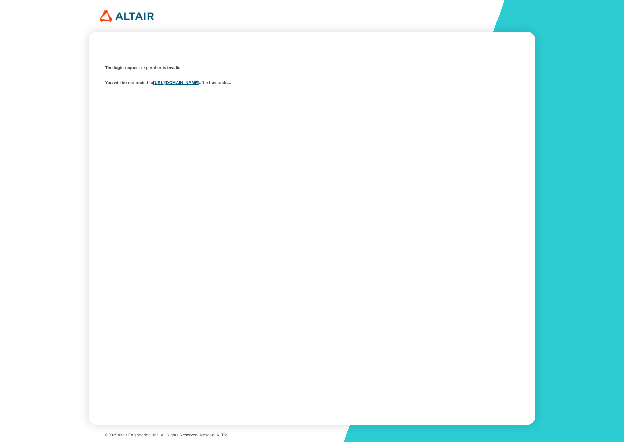
click at [221, 76] on div "The login request expired or is invalid You will be redirected to https://studi…" at bounding box center [312, 76] width 414 height 26
click at [199, 82] on link "https://studio.swx.altairone.com/signin" at bounding box center [176, 82] width 46 height 5
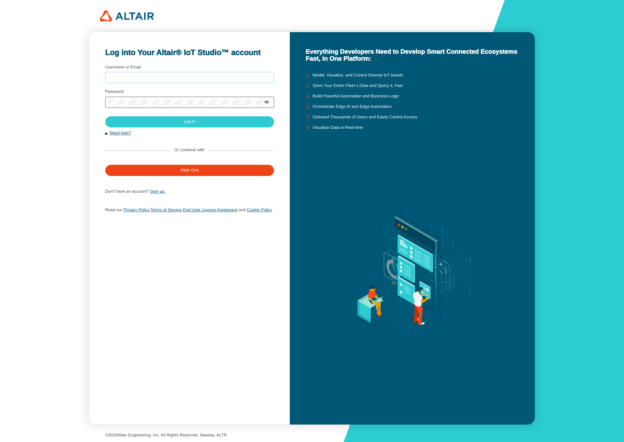
type input "sgenzer@altair.com"
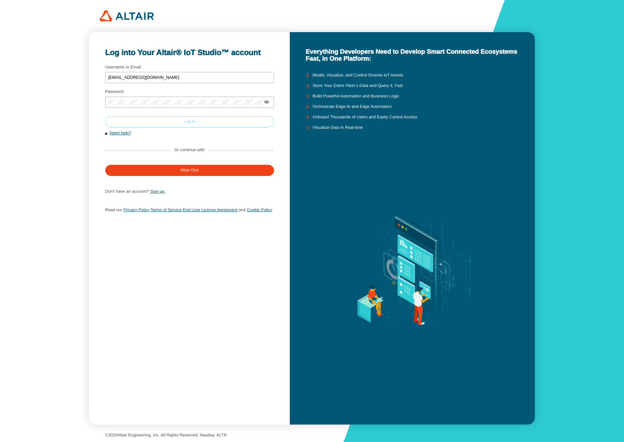
click at [220, 120] on paper-button "Log In" at bounding box center [189, 121] width 169 height 11
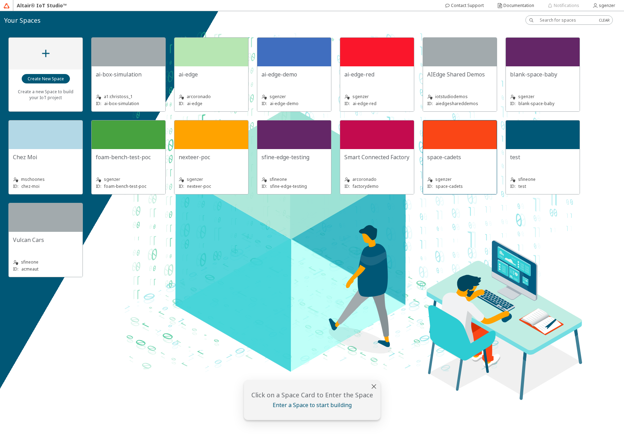
click at [491, 145] on div at bounding box center [460, 135] width 74 height 29
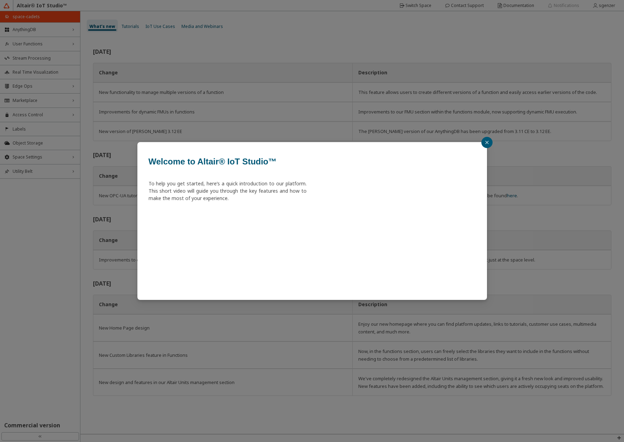
click at [489, 143] on button "button" at bounding box center [486, 142] width 11 height 11
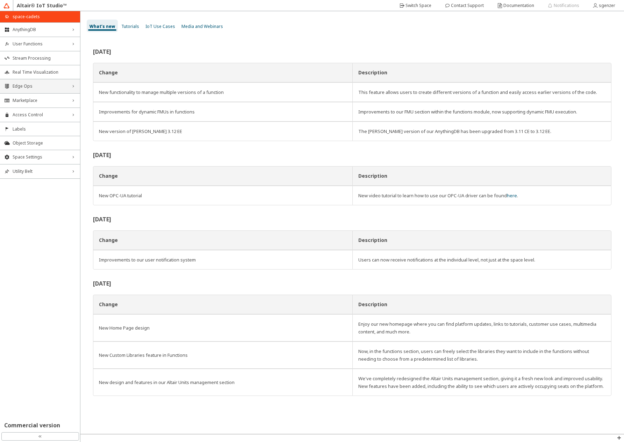
click at [25, 89] on span "Edge Ops" at bounding box center [40, 86] width 55 height 6
click at [22, 100] on span "Fleet Management" at bounding box center [40, 100] width 55 height 6
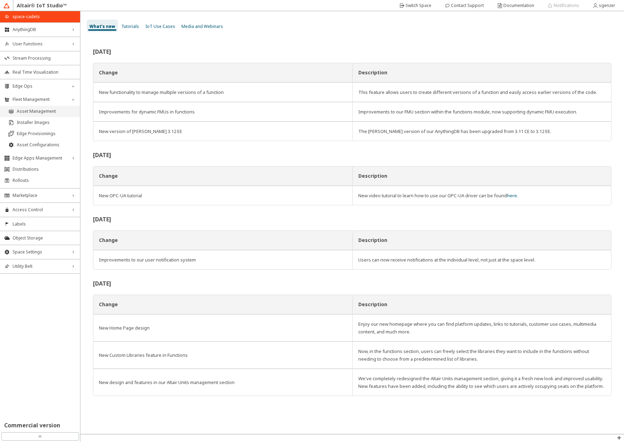
click at [30, 110] on span "Asset Management" at bounding box center [46, 112] width 59 height 6
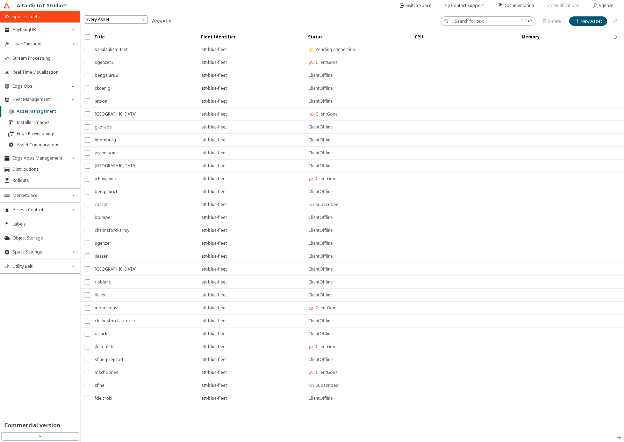
click at [320, 34] on b "Status" at bounding box center [315, 37] width 15 height 6
click at [317, 36] on b "Status" at bounding box center [315, 37] width 15 height 6
click at [0, 0] on slot "Switch Space" at bounding box center [0, 0] width 0 height 0
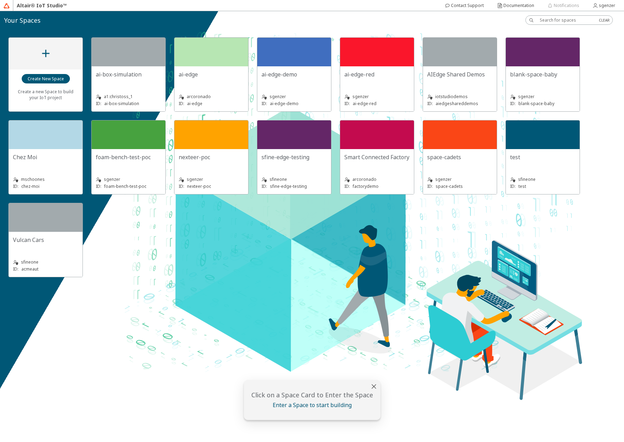
click at [365, 78] on div "ai-edge-red" at bounding box center [376, 78] width 65 height 14
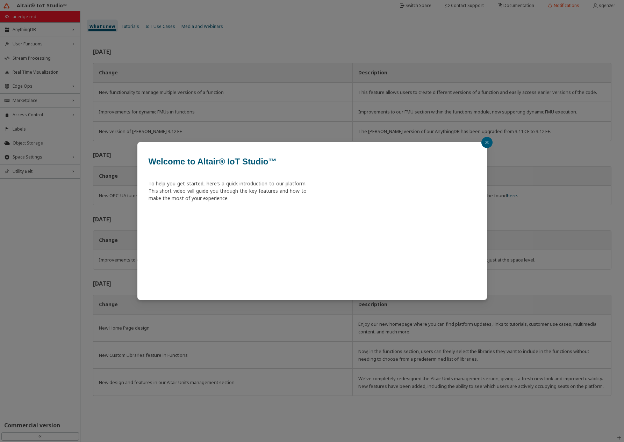
click at [485, 142] on icon "close" at bounding box center [487, 142] width 4 height 4
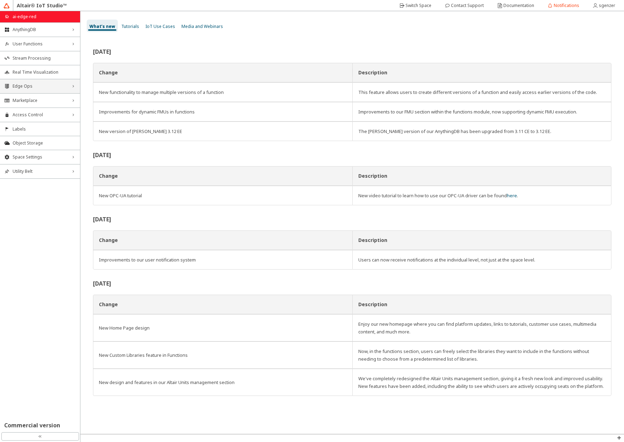
click at [13, 90] on div "Edge Ops right_chevron" at bounding box center [40, 86] width 80 height 14
click at [27, 100] on span "Fleet Management" at bounding box center [40, 100] width 55 height 6
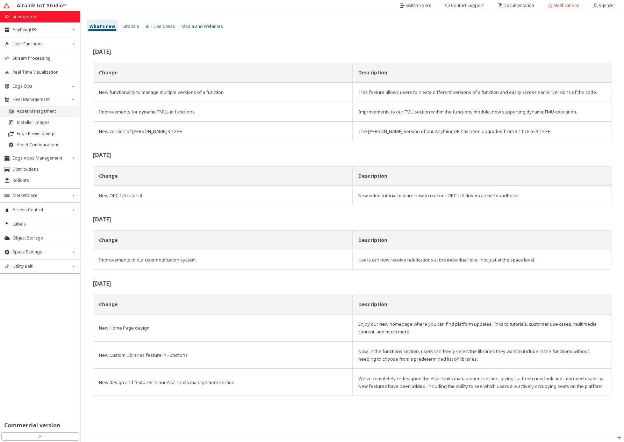
click at [41, 111] on span "Asset Management" at bounding box center [46, 112] width 59 height 6
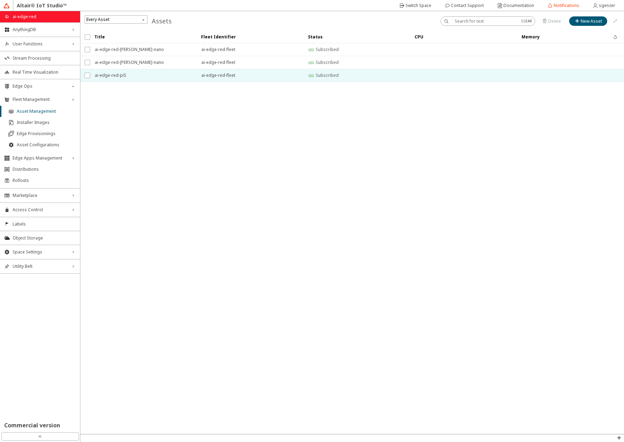
click at [178, 72] on span "ai-edge-red-pi5" at bounding box center [143, 75] width 97 height 13
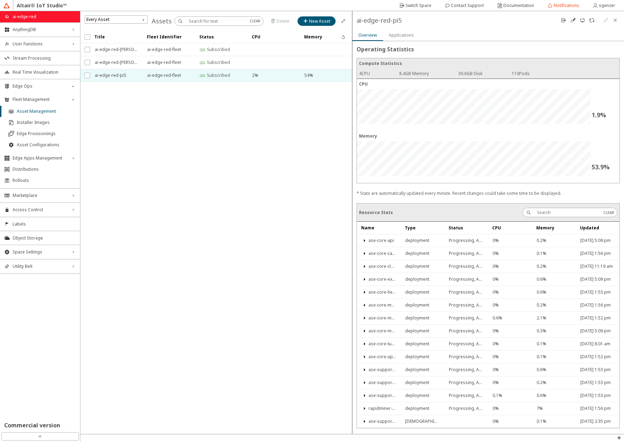
click at [0, 0] on slot "Applications" at bounding box center [0, 0] width 0 height 0
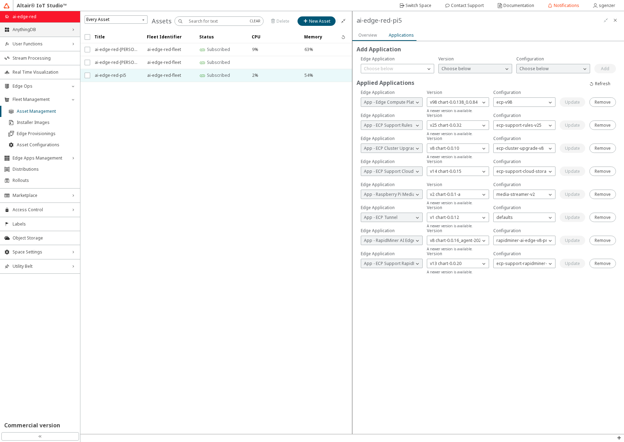
click at [36, 34] on div "AnythingDB right_chevron" at bounding box center [40, 30] width 80 height 14
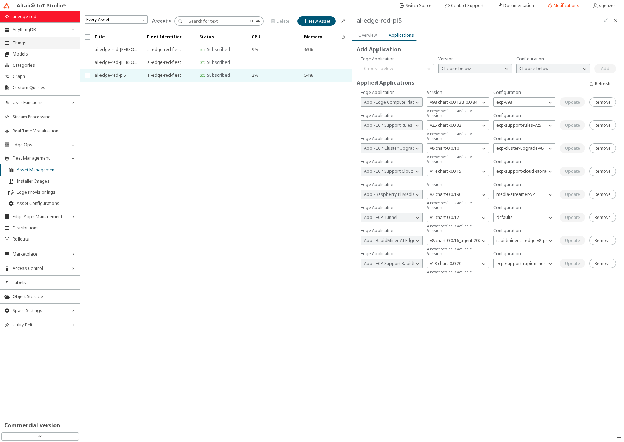
click at [46, 46] on li "Things" at bounding box center [40, 42] width 80 height 11
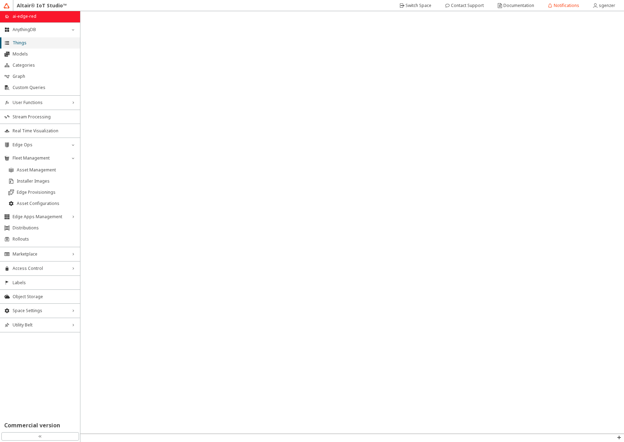
click at [43, 42] on span "Things" at bounding box center [44, 43] width 63 height 6
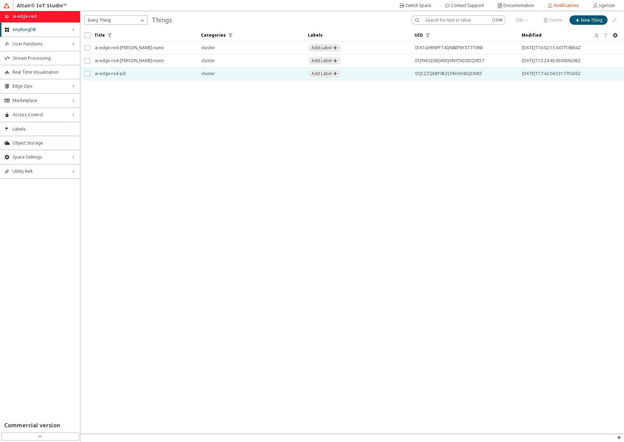
click at [129, 73] on span "ai-edge-red-pi5" at bounding box center [143, 73] width 97 height 13
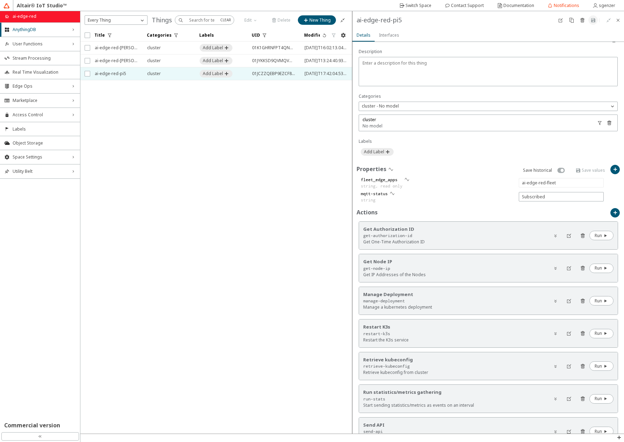
scroll to position [247, 0]
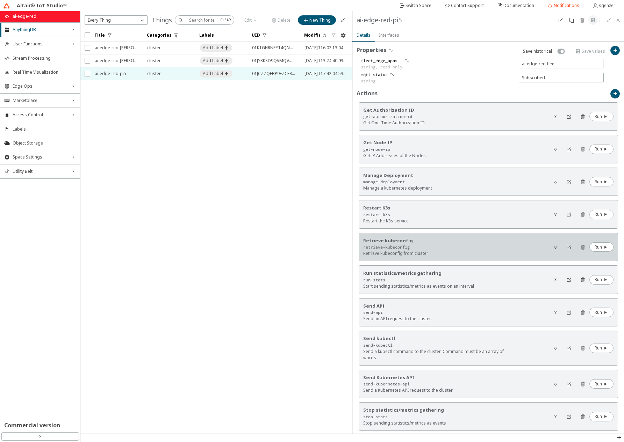
click at [453, 247] on div "retrieve-kubeconfig" at bounding box center [437, 247] width 148 height 6
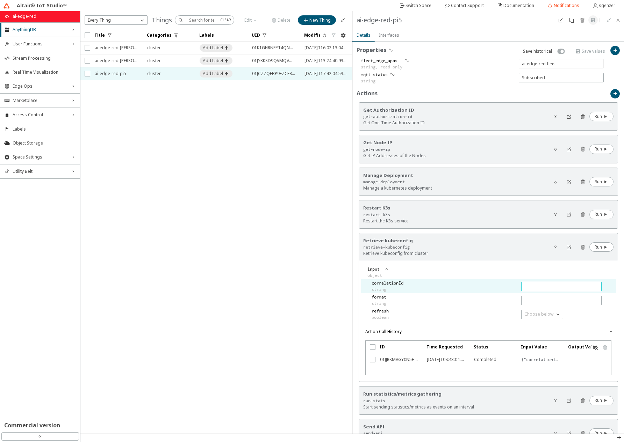
click at [527, 285] on input "text" at bounding box center [561, 287] width 74 height 6
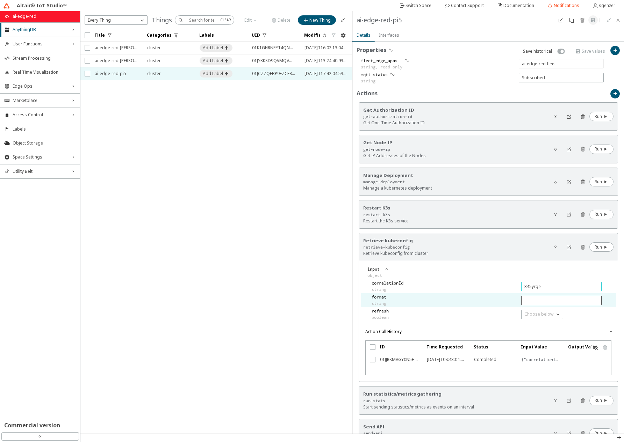
type input "345yrge"
click at [527, 298] on input "text" at bounding box center [561, 301] width 74 height 6
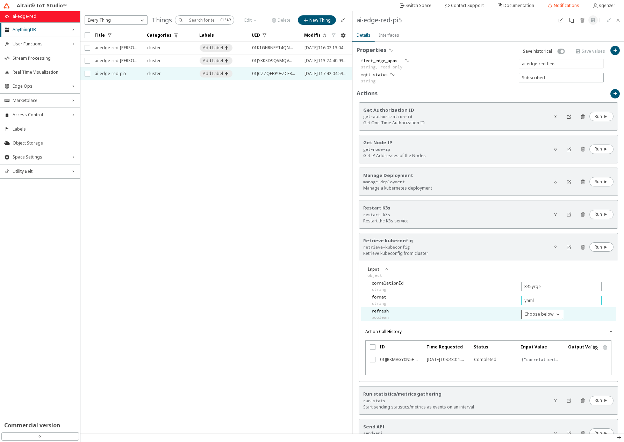
type input "yaml"
click at [521, 311] on p "Choose below" at bounding box center [538, 314] width 35 height 6
click at [529, 325] on p "true" at bounding box center [538, 323] width 41 height 6
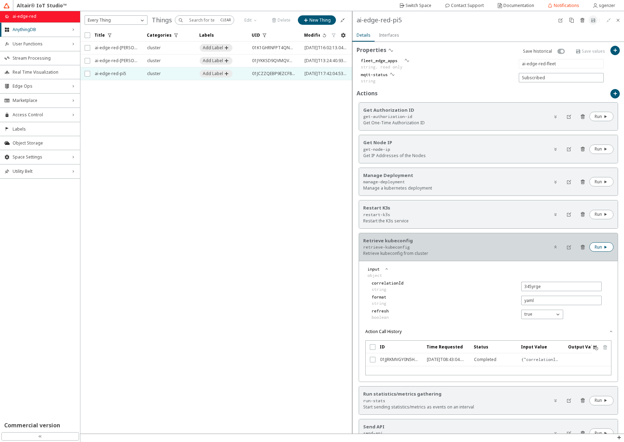
click at [0, 0] on slot "Run" at bounding box center [0, 0] width 0 height 0
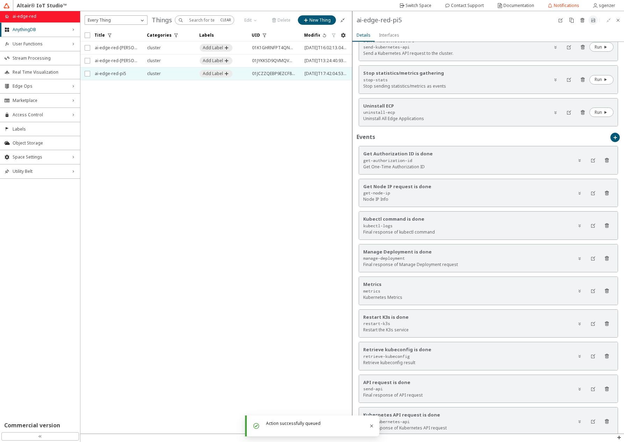
scroll to position [749, 0]
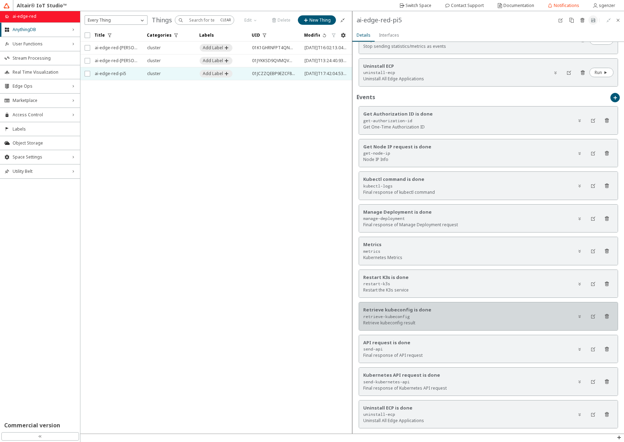
click at [512, 313] on div "Retrieve kubeconfig is done retrieve-kubeconfig Retrieve kubeconfig result" at bounding box center [488, 317] width 259 height 28
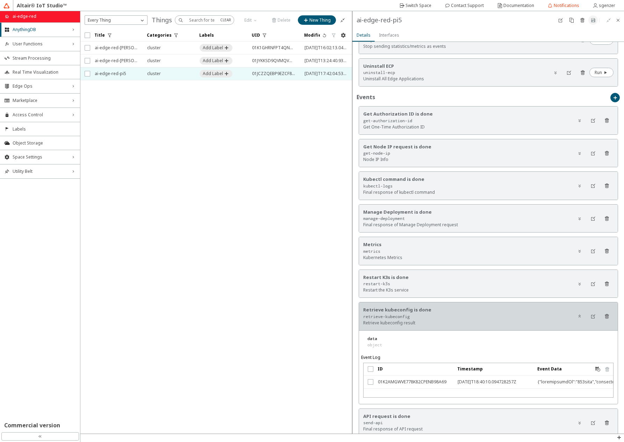
scroll to position [800, 0]
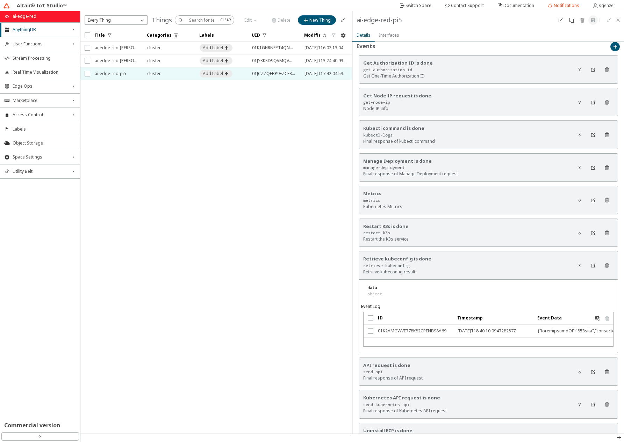
click at [537, 327] on div at bounding box center [572, 331] width 71 height 13
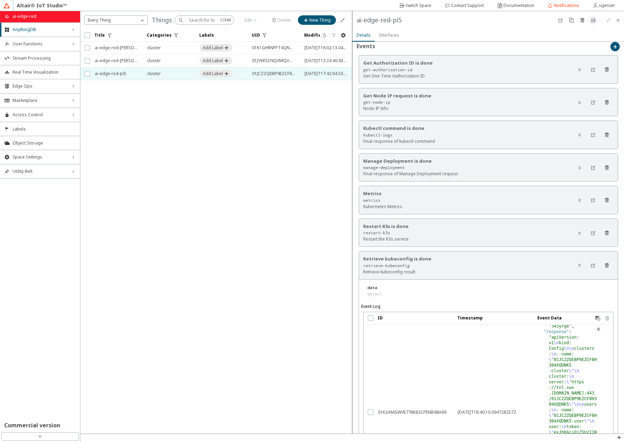
scroll to position [18, 0]
type textarea ""response": "apiVersion: v1\nkind: Config\n\nclusters:\n- name: \"01JCZZQEBP9EZ…"
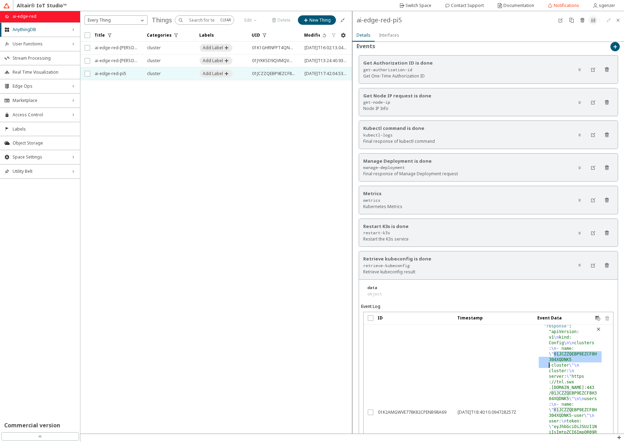
drag, startPoint x: 546, startPoint y: 351, endPoint x: 537, endPoint y: 361, distance: 13.3
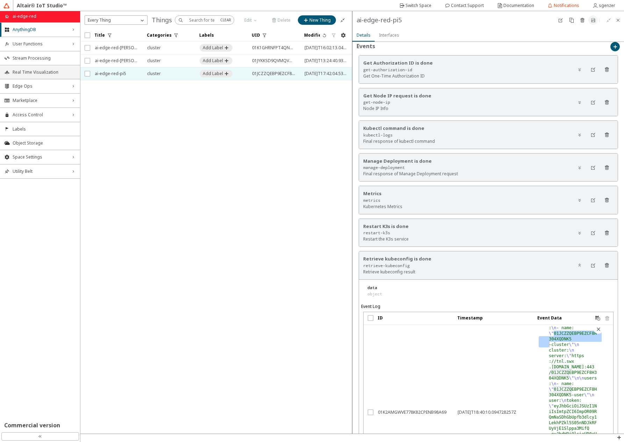
scroll to position [49, 0]
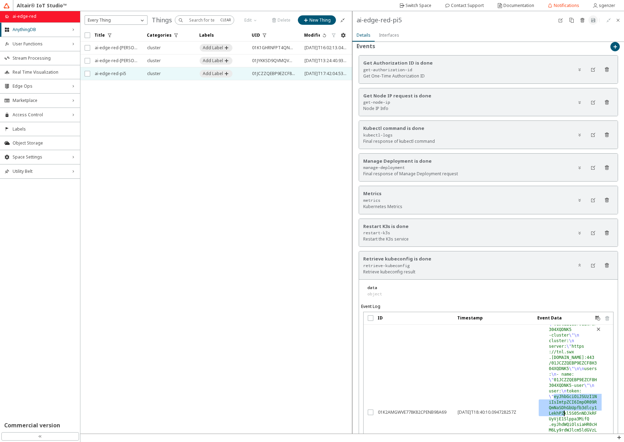
drag, startPoint x: 547, startPoint y: 394, endPoint x: 563, endPoint y: 416, distance: 27.2
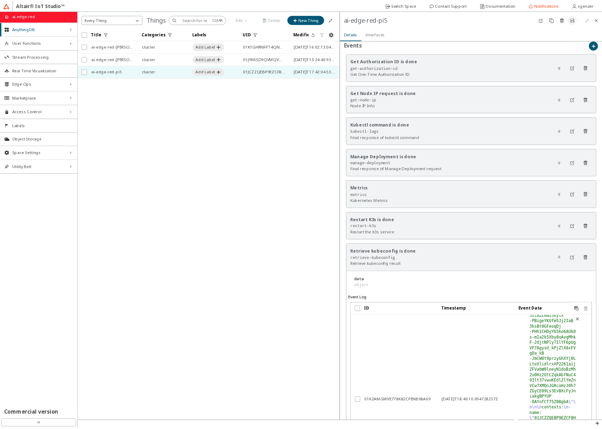
scroll to position [393, 0]
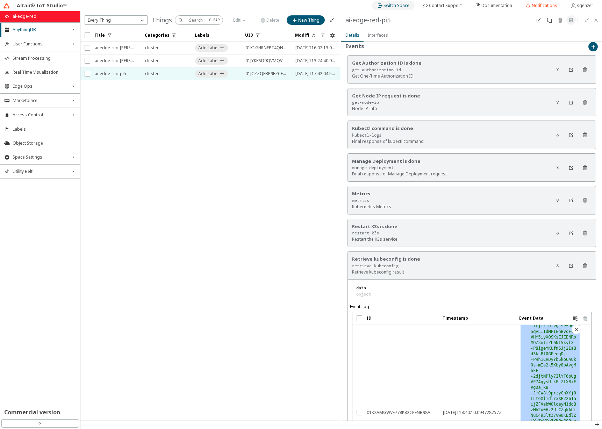
click at [0, 0] on slot "Switch Space" at bounding box center [0, 0] width 0 height 0
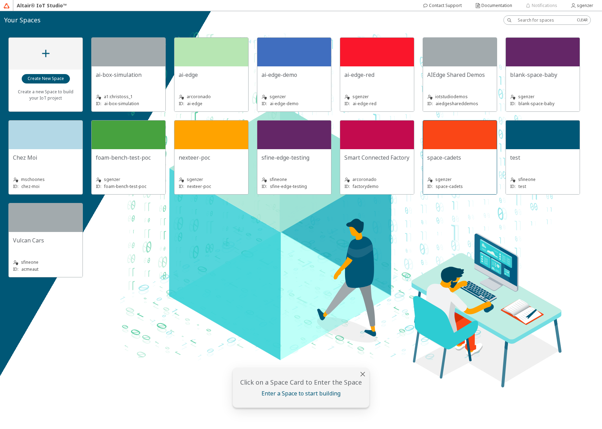
click at [442, 135] on div at bounding box center [460, 135] width 74 height 29
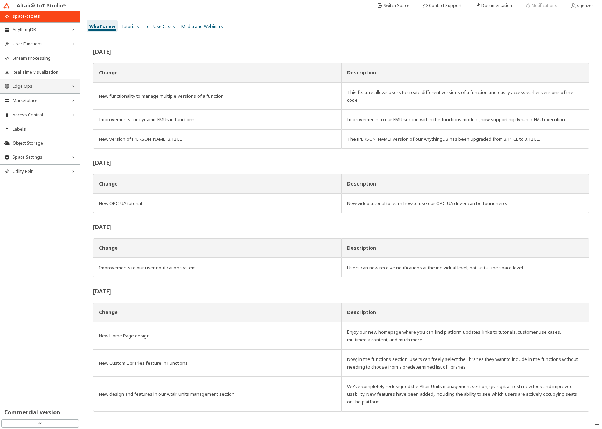
click at [36, 91] on div "Edge Ops right_chevron" at bounding box center [40, 86] width 80 height 14
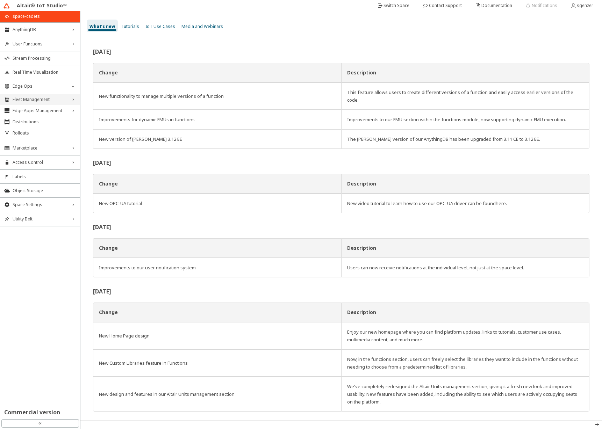
click at [39, 100] on span "Fleet Management" at bounding box center [40, 100] width 55 height 6
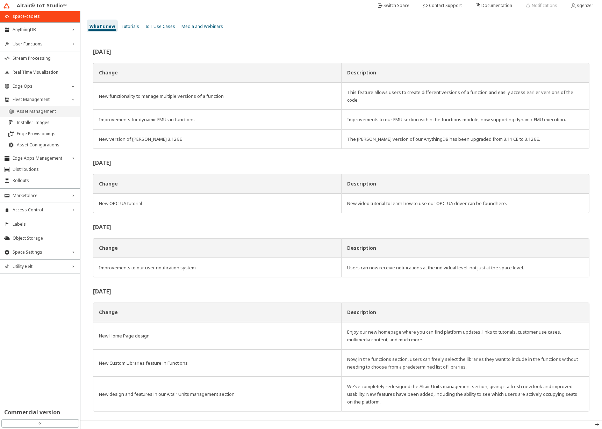
click at [43, 110] on span "Asset Management" at bounding box center [46, 112] width 59 height 6
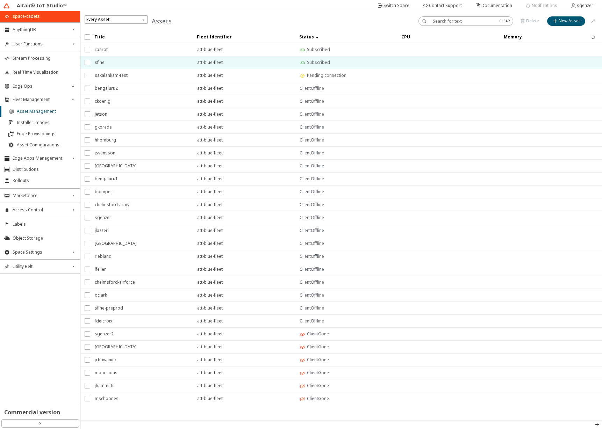
click at [153, 65] on span "sfine" at bounding box center [141, 62] width 93 height 13
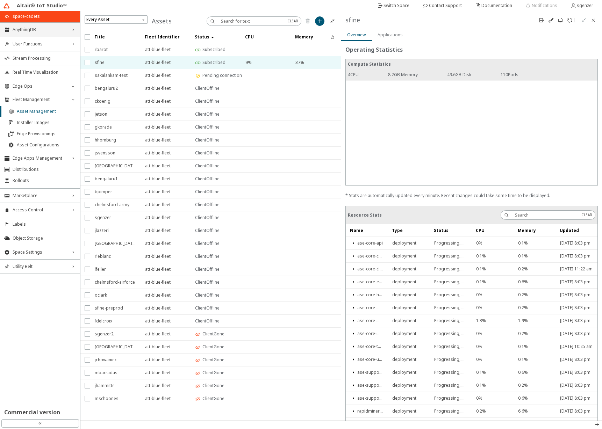
click at [41, 27] on span "AnythingDB" at bounding box center [40, 30] width 55 height 6
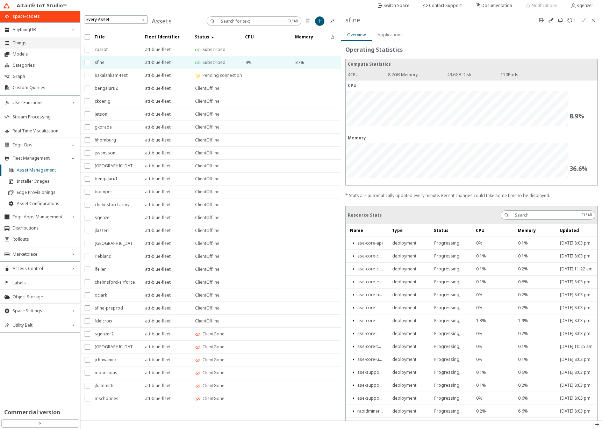
click at [36, 41] on span "Things" at bounding box center [44, 43] width 63 height 6
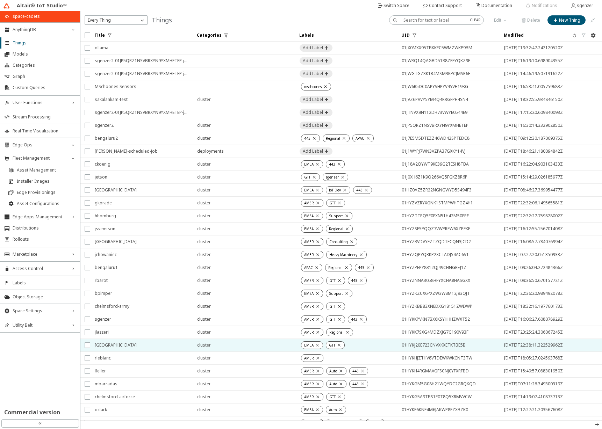
scroll to position [66, 0]
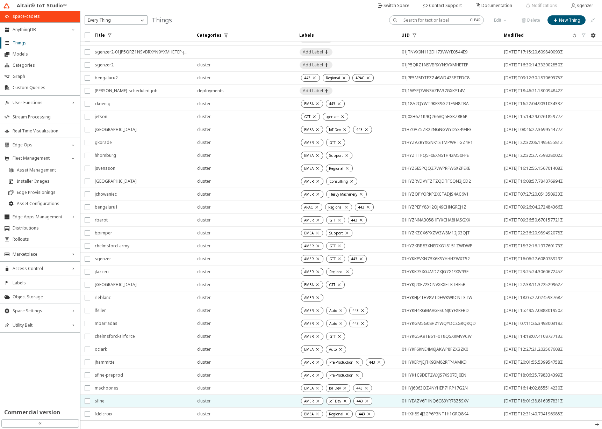
click at [132, 397] on span "sfine" at bounding box center [141, 401] width 93 height 13
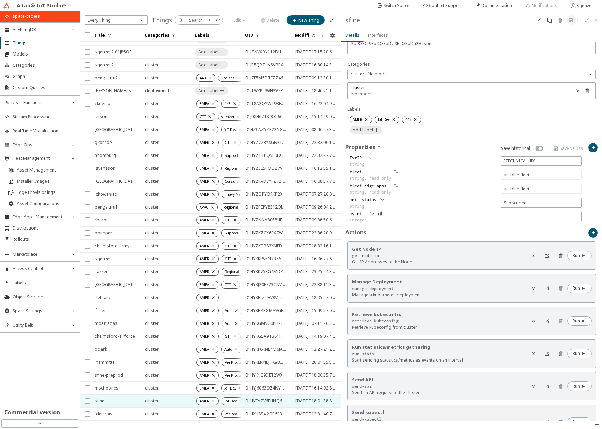
scroll to position [244, 0]
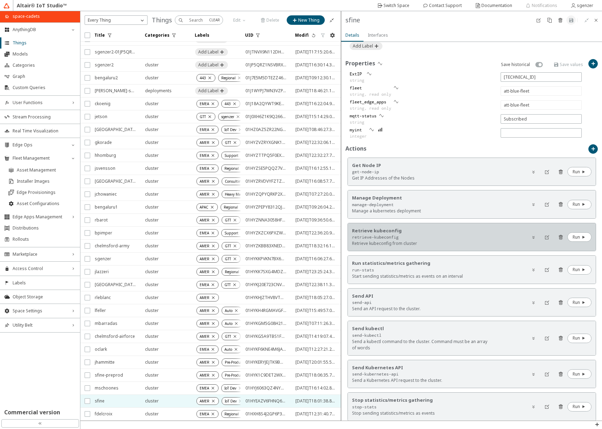
click at [415, 235] on div "retrieve-kubeconfig" at bounding box center [421, 237] width 139 height 6
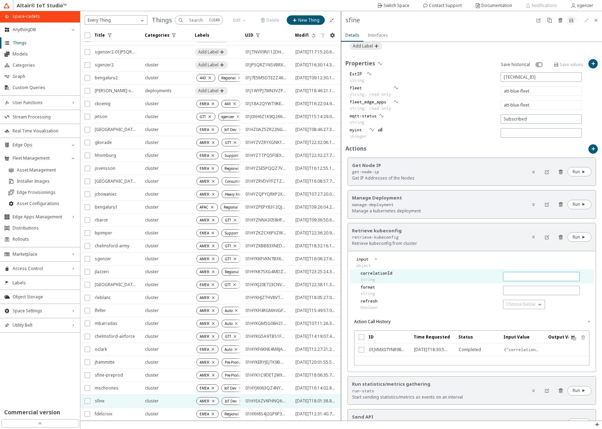
click at [522, 275] on input "text" at bounding box center [541, 277] width 70 height 6
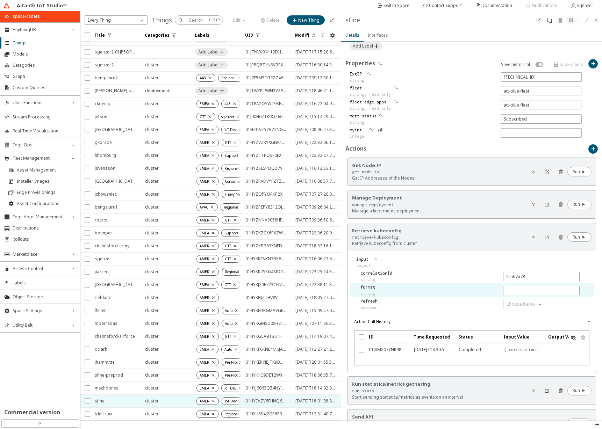
type input "5ru67u78"
click at [514, 285] on div "format string" at bounding box center [469, 290] width 223 height 14
click at [514, 286] on div at bounding box center [541, 290] width 77 height 9
click at [512, 289] on input "text" at bounding box center [541, 291] width 70 height 6
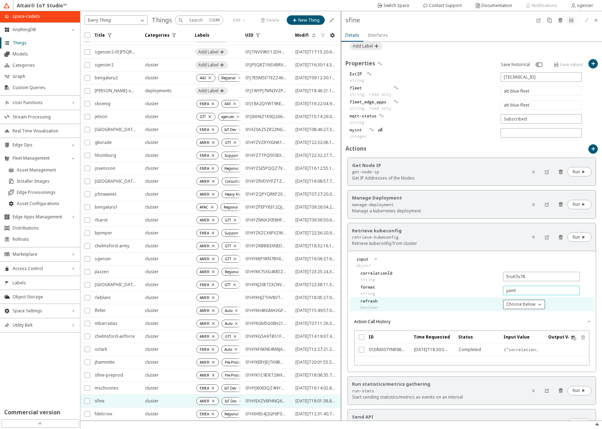
type input "yaml"
click at [517, 301] on p "Choose below" at bounding box center [520, 304] width 35 height 6
click at [519, 314] on p "true" at bounding box center [520, 314] width 41 height 6
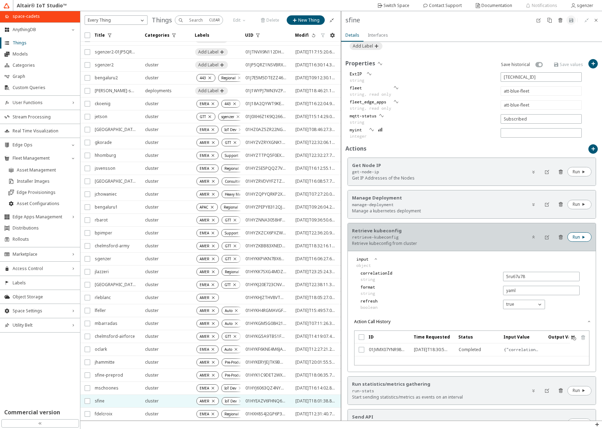
click at [0, 0] on slot "Run" at bounding box center [0, 0] width 0 height 0
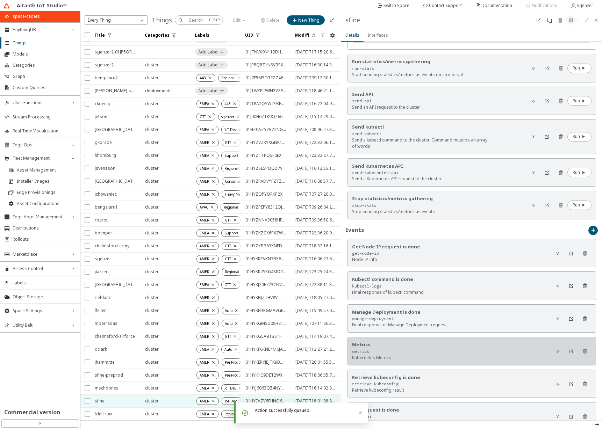
scroll to position [643, 0]
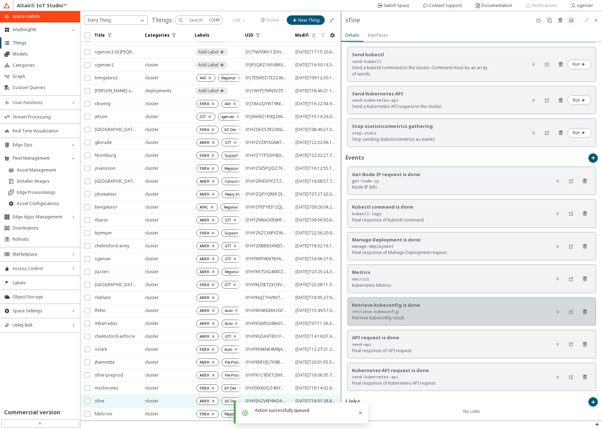
click at [461, 310] on div "retrieve-kubeconfig" at bounding box center [421, 311] width 139 height 6
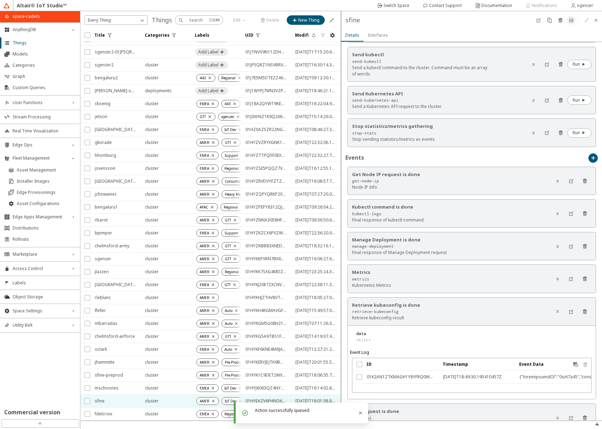
click at [474, 374] on span "[DATE]T18:49:30.195410457Z" at bounding box center [476, 377] width 67 height 13
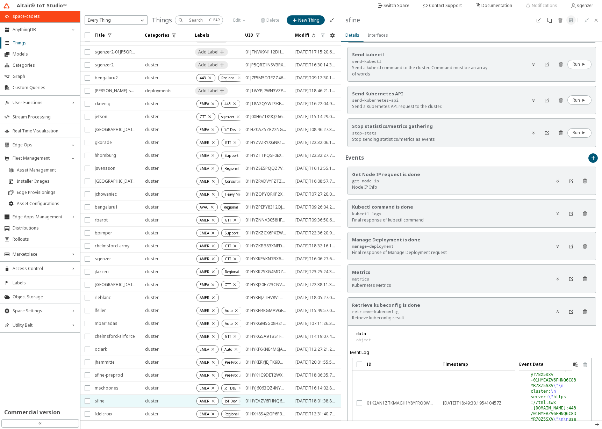
scroll to position [56, 0]
type textarea ""response": "apiVersion: v1\nkind: Config\n\nclusters:\n- name: \"att-blue-flee…"
drag, startPoint x: 525, startPoint y: 378, endPoint x: 546, endPoint y: 382, distance: 21.4
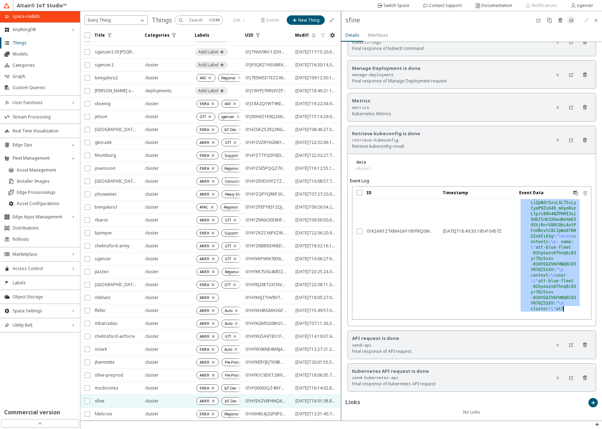
scroll to position [419, 0]
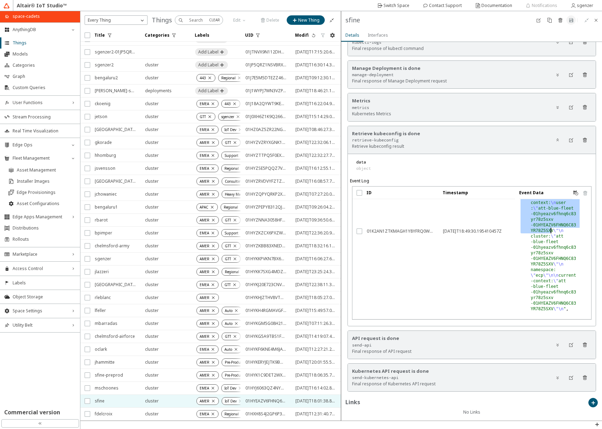
drag, startPoint x: 528, startPoint y: 237, endPoint x: 543, endPoint y: 226, distance: 17.7
click at [543, 226] on div ""response" : "apiVersion: v1 \n kind: Config \n\n clusters : \n - name: \" att …" at bounding box center [550, 112] width 62 height 743
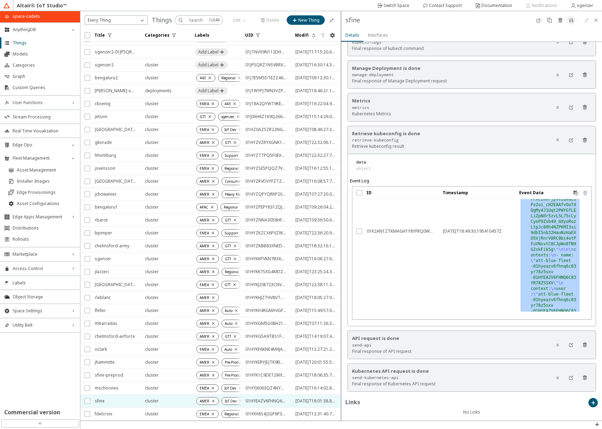
scroll to position [309, 0]
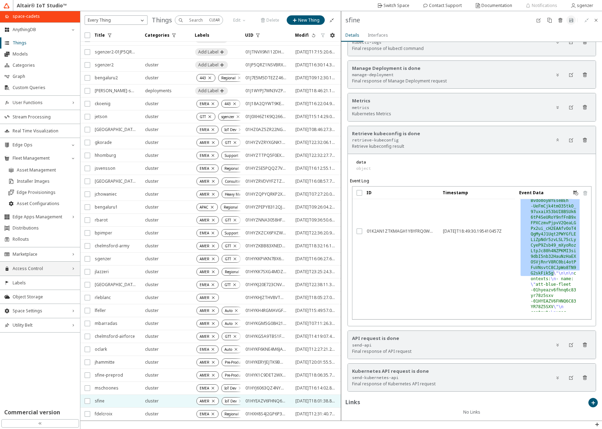
click at [41, 271] on span "Access Control" at bounding box center [40, 269] width 55 height 6
click at [26, 314] on span "Apps" at bounding box center [44, 316] width 63 height 6
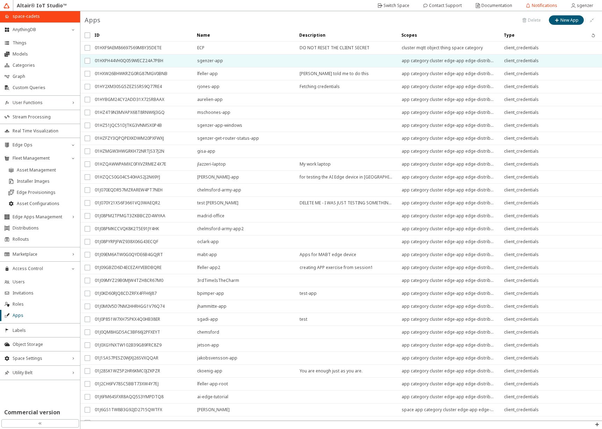
click at [130, 58] on span "01HXPH44VH0Q059WECZ24A7PBH" at bounding box center [141, 60] width 93 height 13
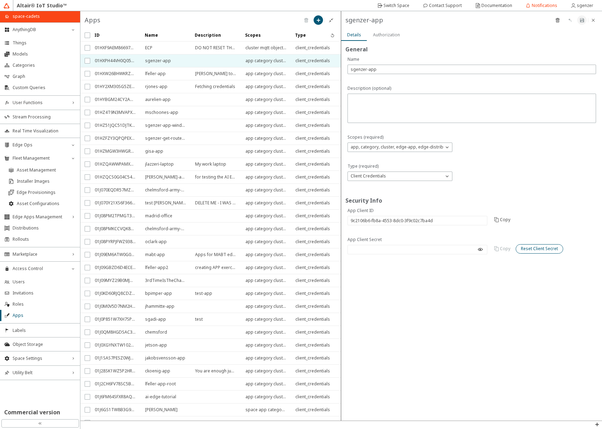
click at [546, 252] on div "Reset Client Secret" at bounding box center [539, 249] width 37 height 6
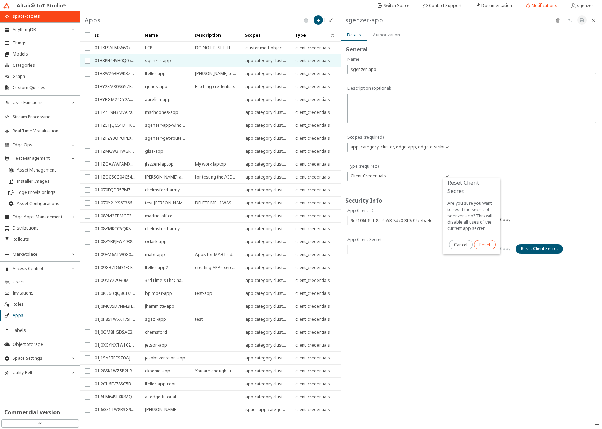
click at [0, 0] on slot "Reset" at bounding box center [0, 0] width 0 height 0
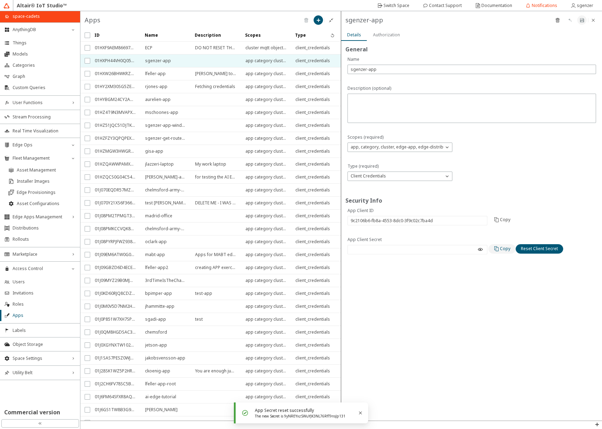
click at [499, 250] on iron-icon at bounding box center [496, 249] width 6 height 6
click at [0, 0] on slot "Copy" at bounding box center [0, 0] width 0 height 0
